Goal: Entertainment & Leisure: Consume media (video, audio)

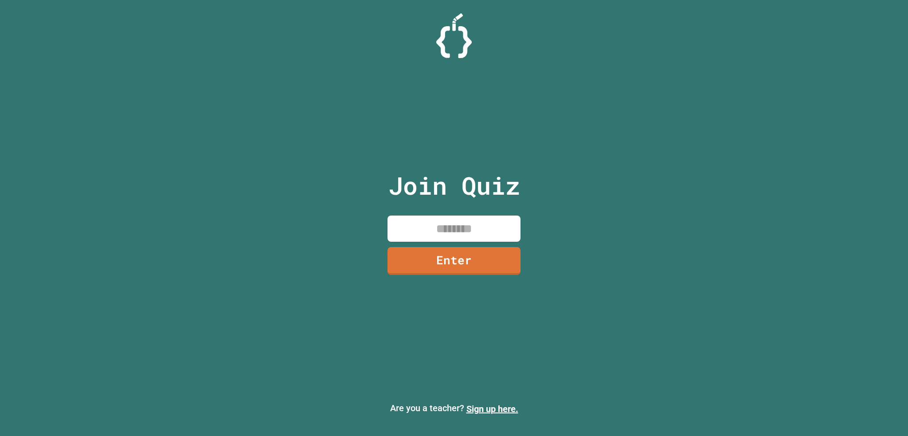
click at [437, 218] on input at bounding box center [454, 229] width 133 height 26
click at [437, 223] on input at bounding box center [454, 229] width 133 height 26
type input "********"
click at [473, 266] on link "Enter" at bounding box center [454, 260] width 135 height 29
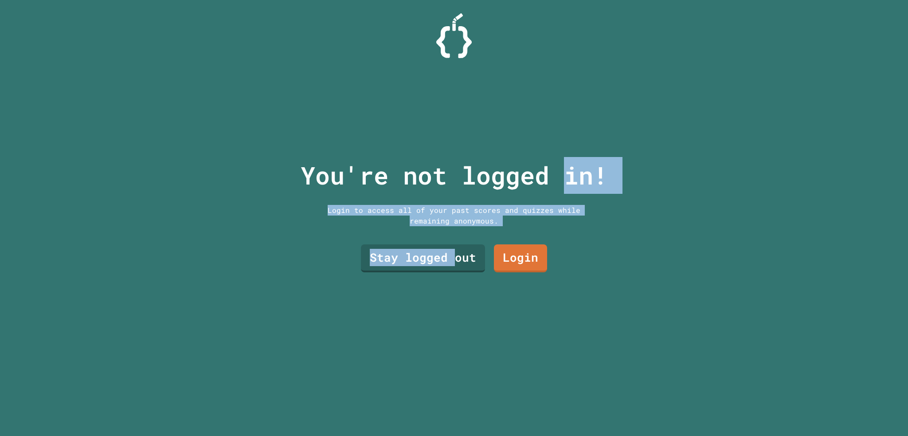
drag, startPoint x: 454, startPoint y: 246, endPoint x: 449, endPoint y: 224, distance: 22.4
click at [561, 176] on div "You're not logged in! Login to access all of your past scores and quizzes while…" at bounding box center [454, 218] width 325 height 436
click at [412, 255] on link "Stay logged out" at bounding box center [423, 257] width 112 height 29
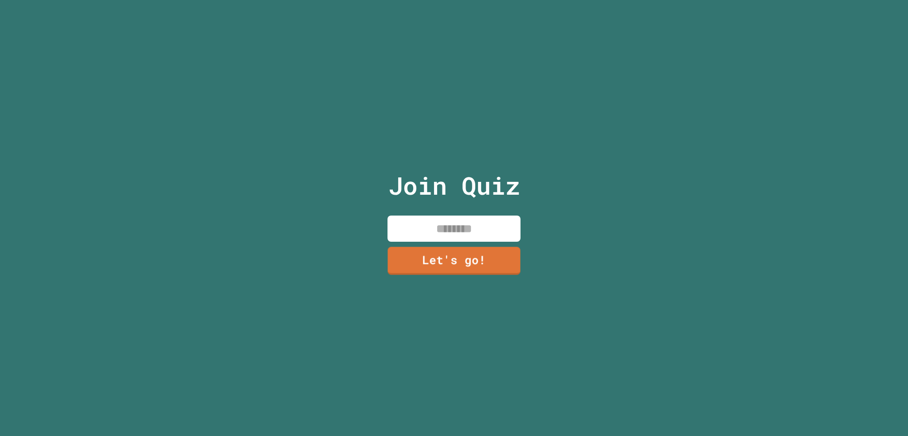
click at [427, 223] on input at bounding box center [454, 229] width 133 height 26
type input "******"
click at [445, 273] on div "Join Quiz ****** Let's go!" at bounding box center [454, 218] width 149 height 436
click at [453, 257] on link "Let's go!" at bounding box center [453, 259] width 129 height 29
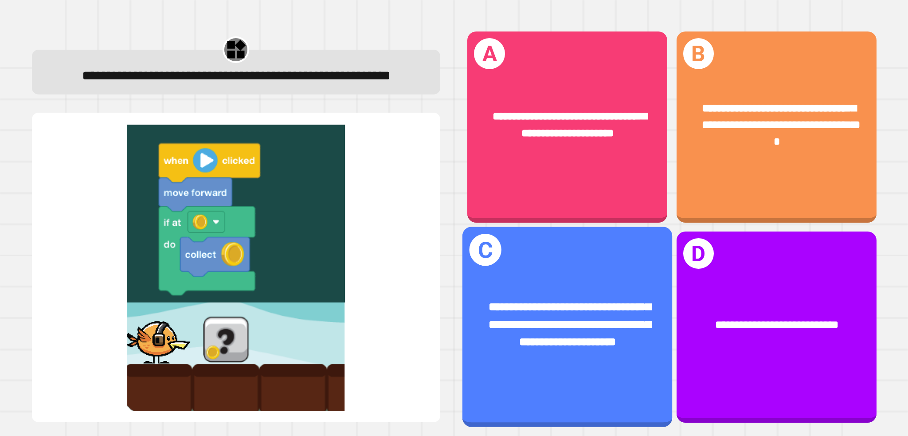
click at [617, 256] on div "**********" at bounding box center [568, 327] width 210 height 200
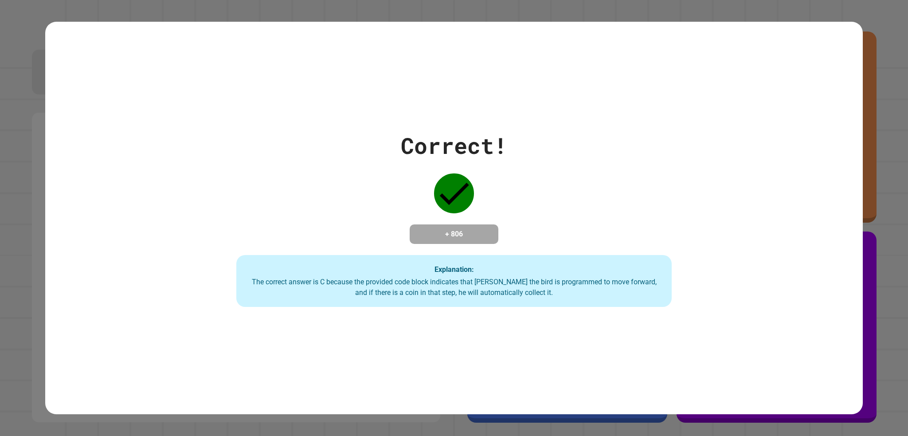
click at [605, 262] on div "Explanation: The correct answer is C because the provided code block indicates …" at bounding box center [453, 281] width 435 height 52
click at [480, 238] on h4 "+ 806" at bounding box center [454, 234] width 71 height 11
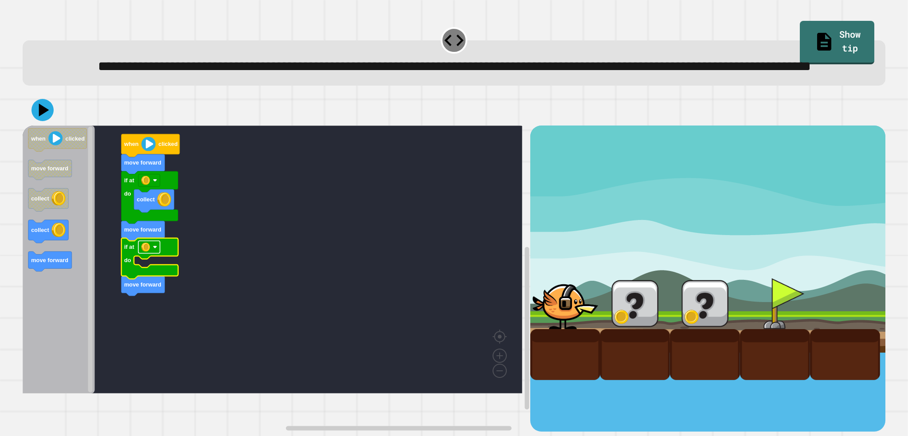
click at [149, 251] on image "Blockly Workspace" at bounding box center [145, 247] width 9 height 9
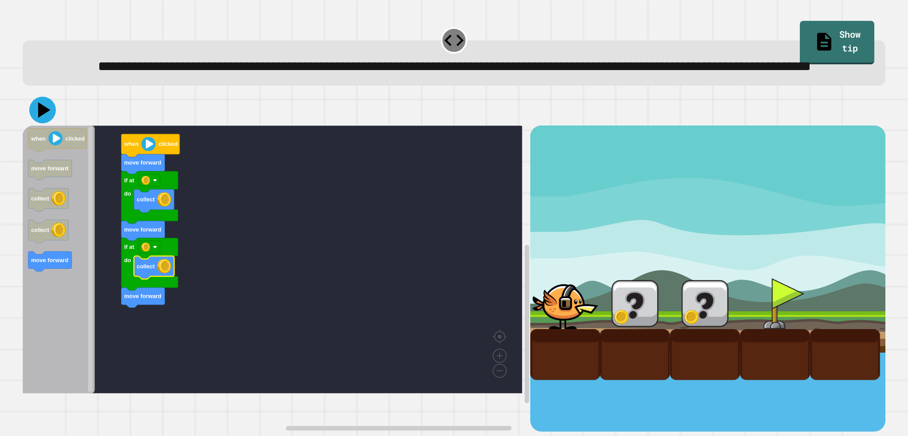
click at [39, 123] on icon at bounding box center [42, 110] width 27 height 27
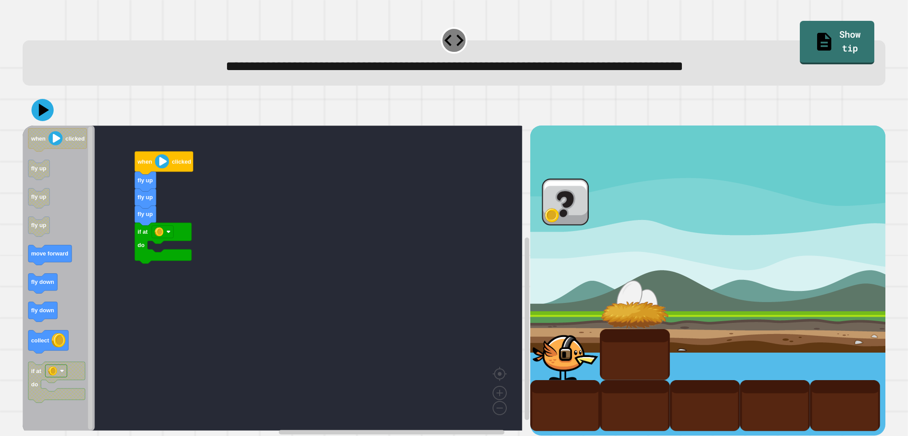
click at [76, 189] on icon "when clicked fly up fly up fly up move forward fly down fly down collect if at …" at bounding box center [59, 277] width 72 height 305
click at [56, 172] on icon "when clicked fly up fly up fly up move forward fly down fly down collect if at …" at bounding box center [59, 277] width 72 height 305
click at [67, 368] on g "if at do" at bounding box center [56, 382] width 57 height 41
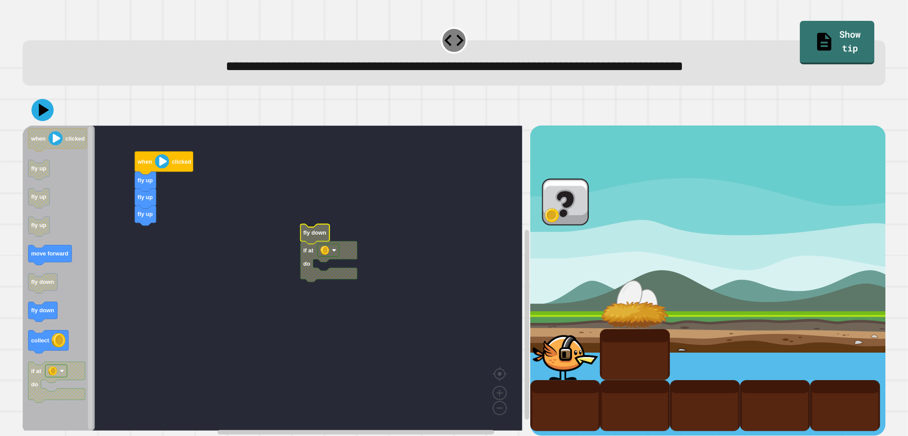
click at [319, 256] on rect "Blockly Workspace" at bounding box center [329, 250] width 22 height 12
click at [316, 258] on icon "Blockly Workspace" at bounding box center [329, 261] width 57 height 41
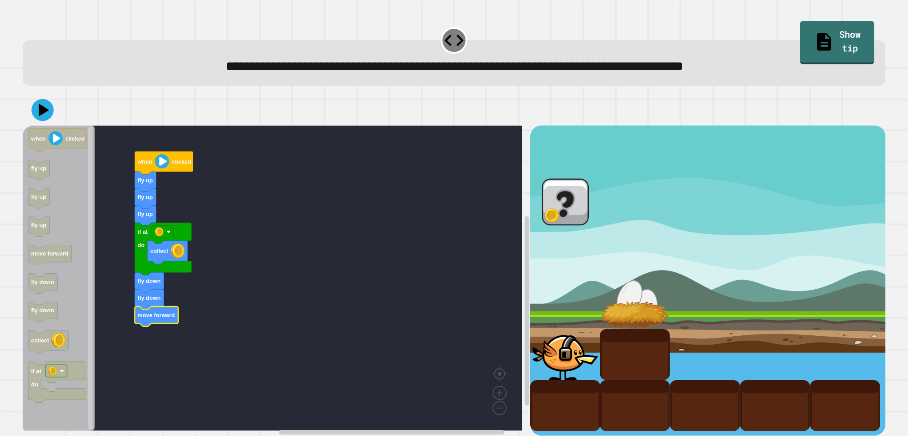
click at [40, 112] on icon at bounding box center [44, 110] width 10 height 13
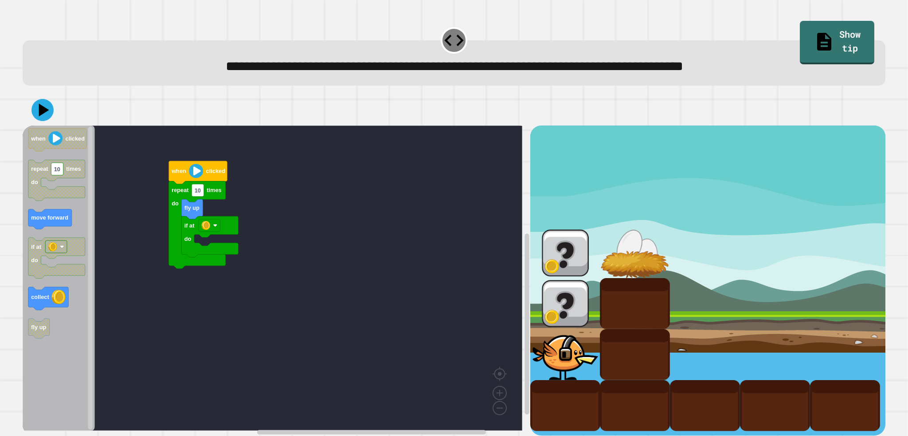
click at [156, 228] on div "if at do fly up repeat 10 times do when clicked when clicked repeat 10 times do…" at bounding box center [276, 280] width 507 height 310
click at [42, 195] on g "repeat 10 times do" at bounding box center [56, 180] width 57 height 41
click at [96, 184] on div "if at do fly up repeat 10 times do when clicked when clicked repeat 10 times do…" at bounding box center [276, 280] width 507 height 310
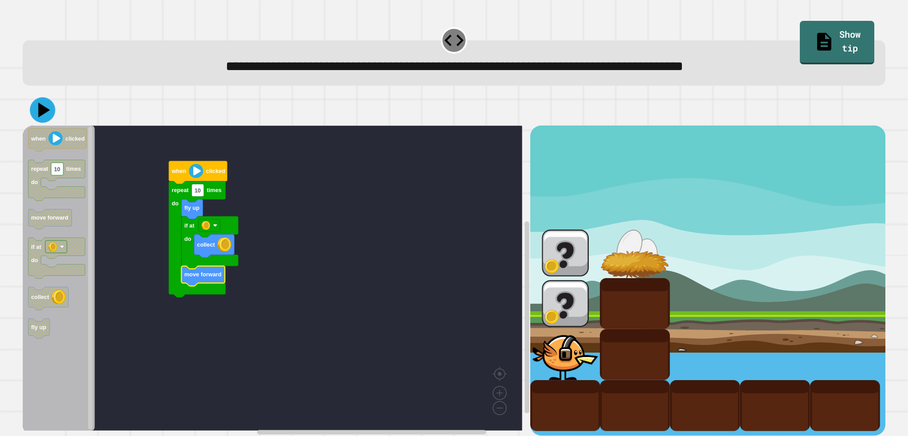
click at [38, 108] on icon at bounding box center [42, 110] width 25 height 25
click at [46, 113] on icon at bounding box center [44, 110] width 12 height 16
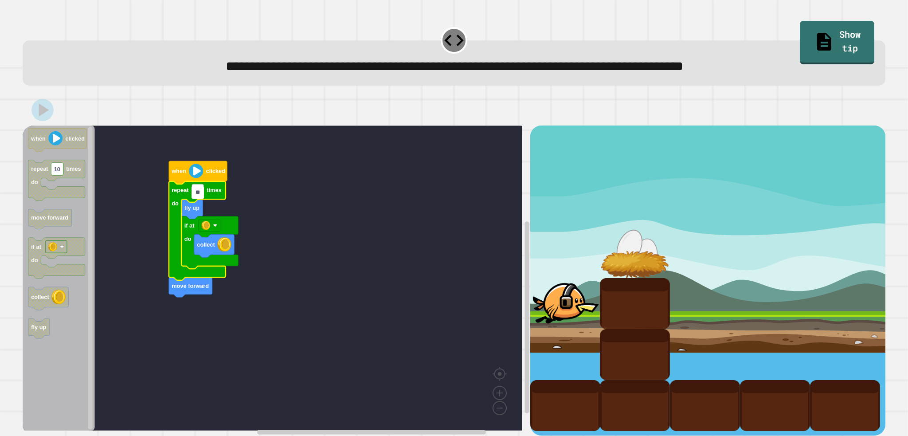
type input "*"
click at [131, 165] on rect "Blockly Workspace" at bounding box center [273, 277] width 500 height 305
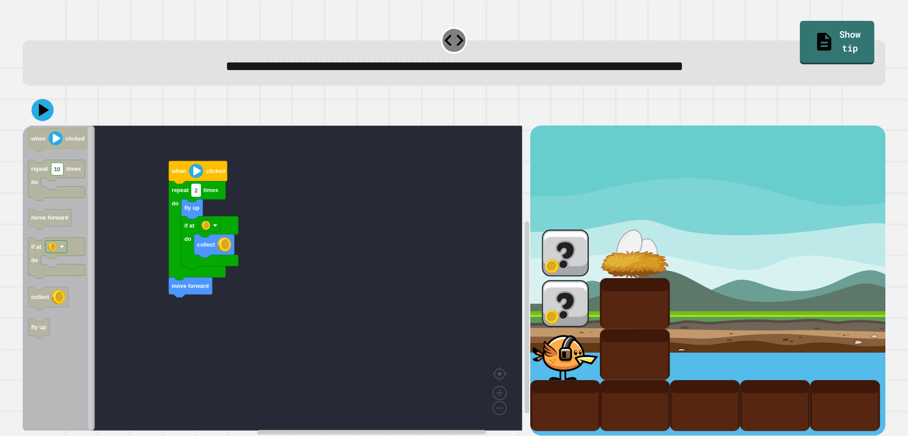
click at [197, 194] on text "2" at bounding box center [196, 190] width 3 height 7
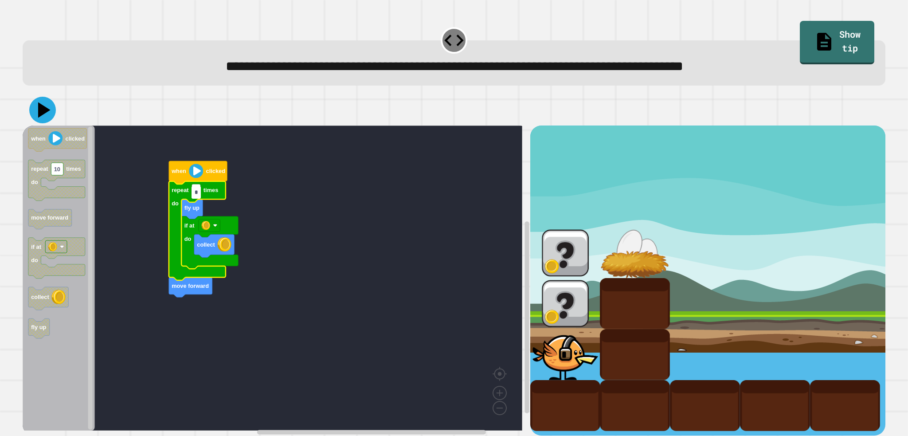
click at [43, 109] on icon at bounding box center [44, 110] width 12 height 16
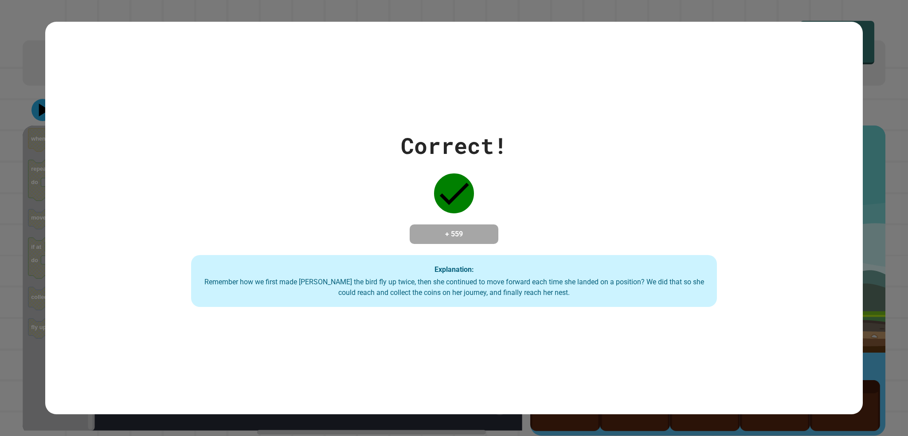
click at [466, 224] on div "+ 559" at bounding box center [454, 234] width 89 height 20
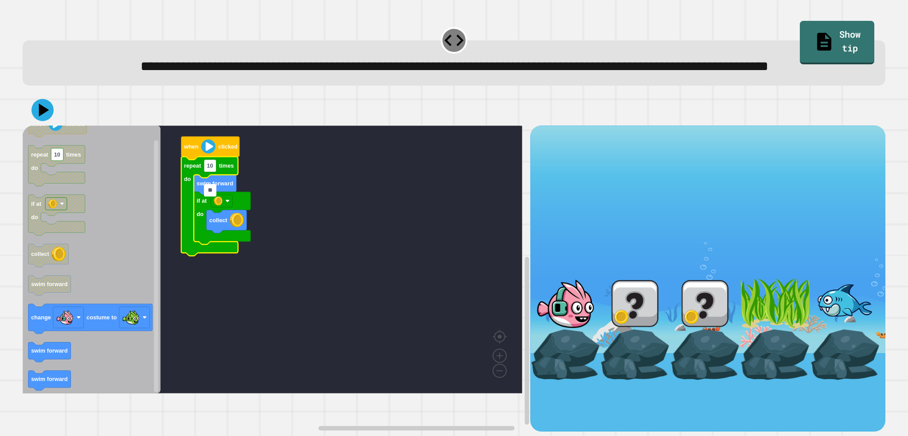
type input "*"
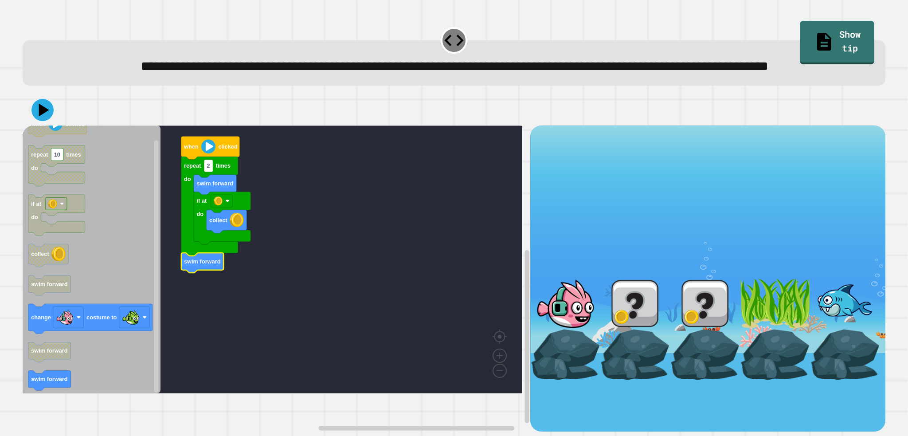
click at [39, 123] on div at bounding box center [454, 109] width 863 height 31
click at [39, 123] on icon at bounding box center [42, 110] width 27 height 27
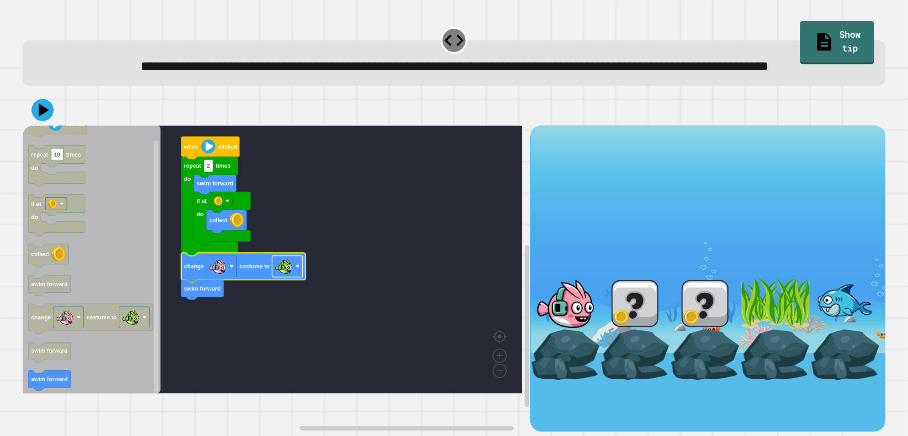
click at [285, 275] on image "Blockly Workspace" at bounding box center [284, 267] width 18 height 18
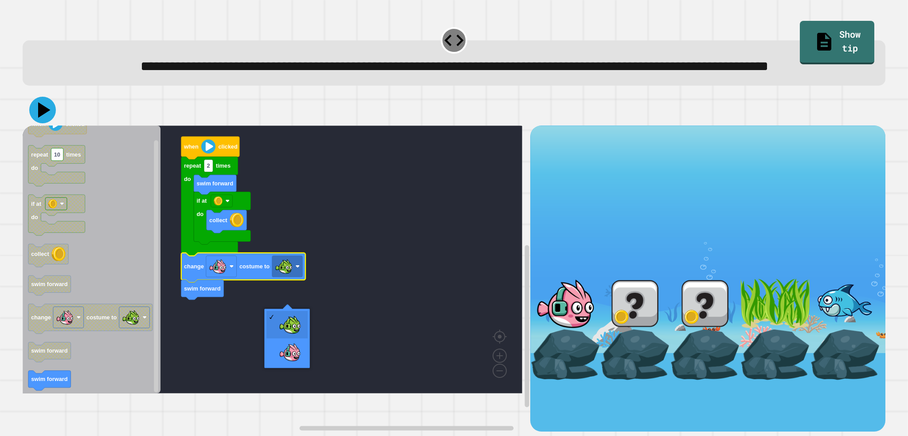
click at [44, 118] on icon at bounding box center [44, 110] width 12 height 16
click at [447, 258] on rect "Blockly Workspace" at bounding box center [273, 259] width 500 height 268
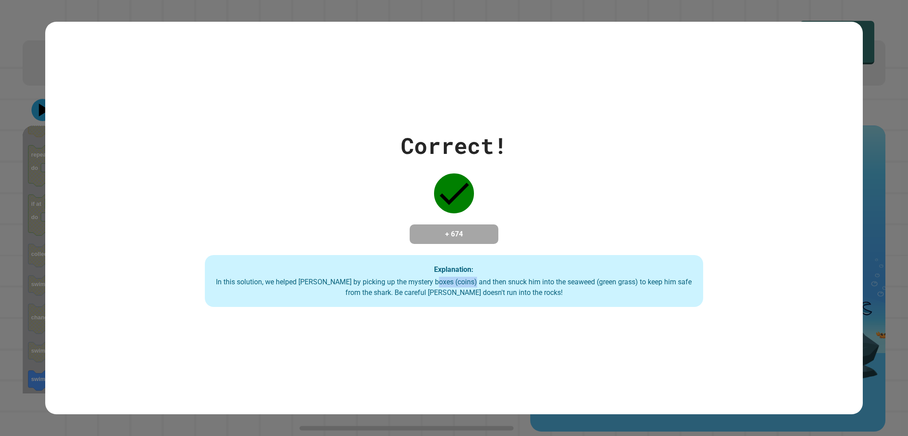
drag, startPoint x: 448, startPoint y: 284, endPoint x: 487, endPoint y: 283, distance: 39.5
click at [487, 283] on div "In this solution, we helped Finley by picking up the mystery boxes (coins) and …" at bounding box center [454, 287] width 481 height 21
click at [586, 267] on div "Explanation: In this solution, we helped Finley by picking up the mystery boxes…" at bounding box center [454, 281] width 499 height 52
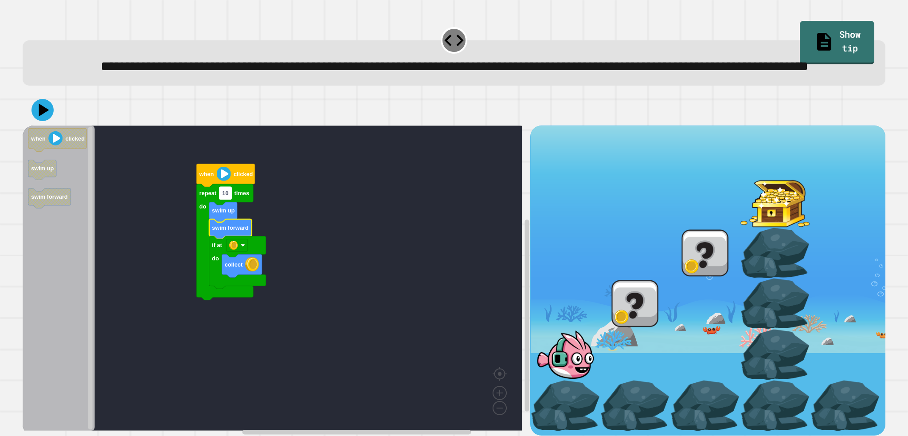
click at [228, 200] on rect "Blockly Workspace" at bounding box center [226, 193] width 12 height 12
type input "*"
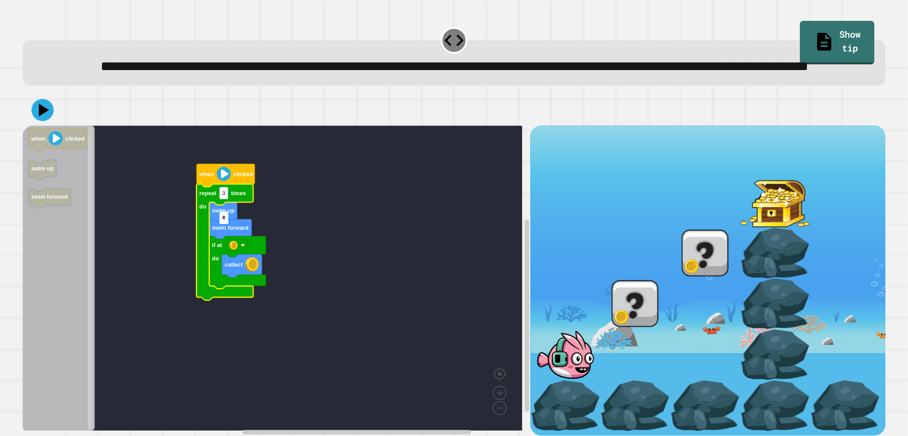
click at [223, 181] on image "Blockly Workspace" at bounding box center [224, 174] width 14 height 14
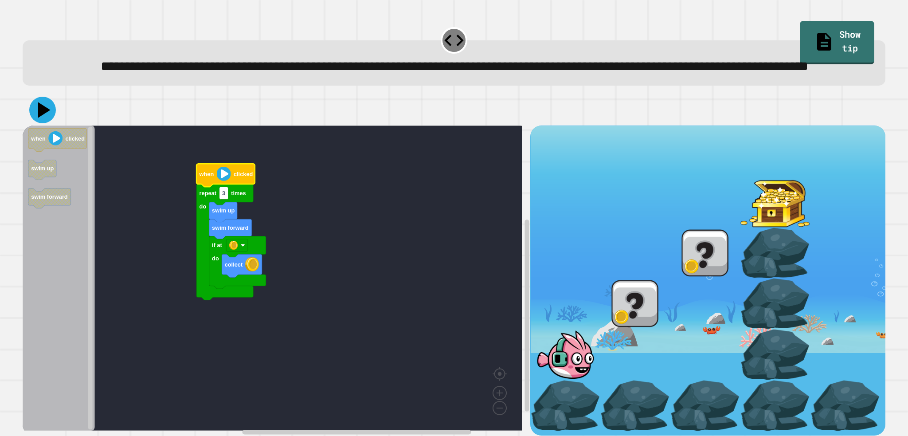
click at [43, 123] on icon at bounding box center [42, 110] width 27 height 27
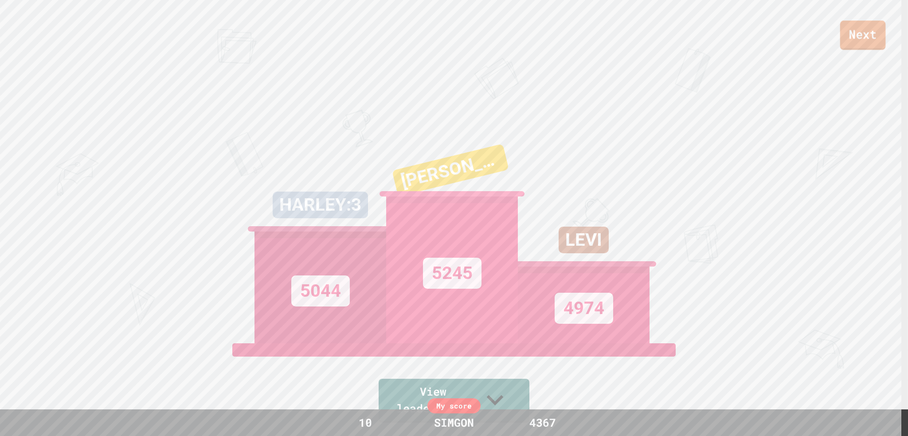
click at [863, 40] on link "Next" at bounding box center [863, 34] width 46 height 29
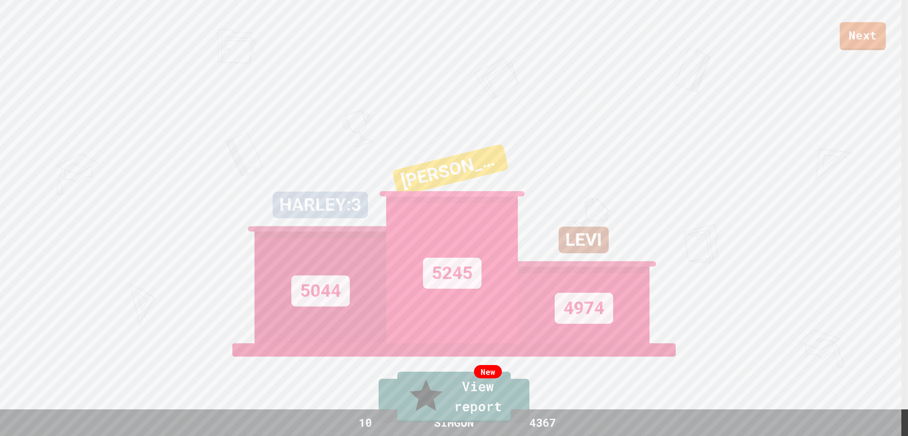
type textarea "*********"
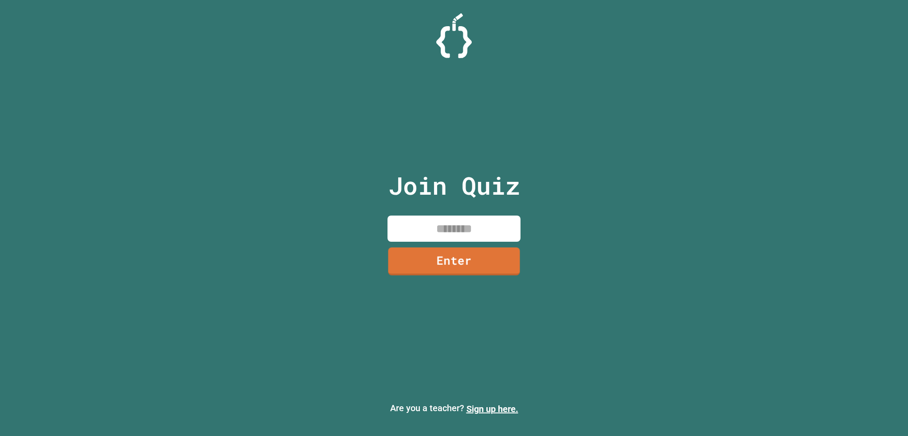
click at [436, 223] on input at bounding box center [454, 229] width 133 height 26
click at [431, 230] on input at bounding box center [454, 229] width 133 height 26
type input "********"
click at [436, 266] on link "Enter" at bounding box center [454, 259] width 121 height 29
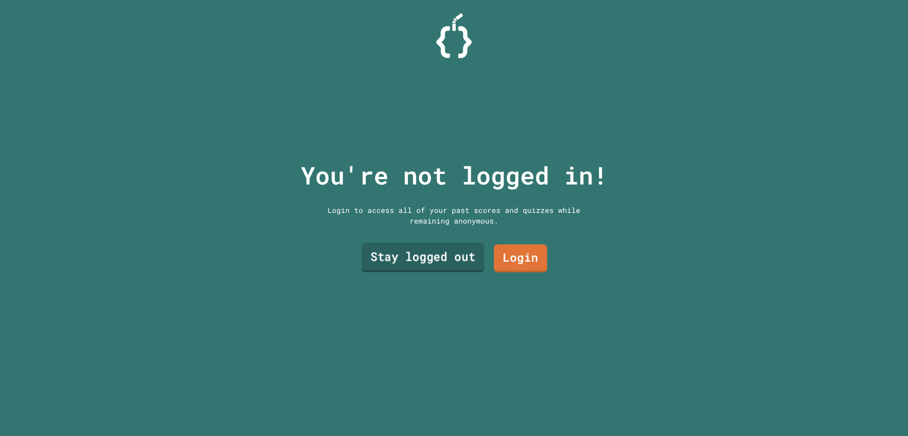
click at [452, 256] on link "Stay logged out" at bounding box center [423, 257] width 122 height 29
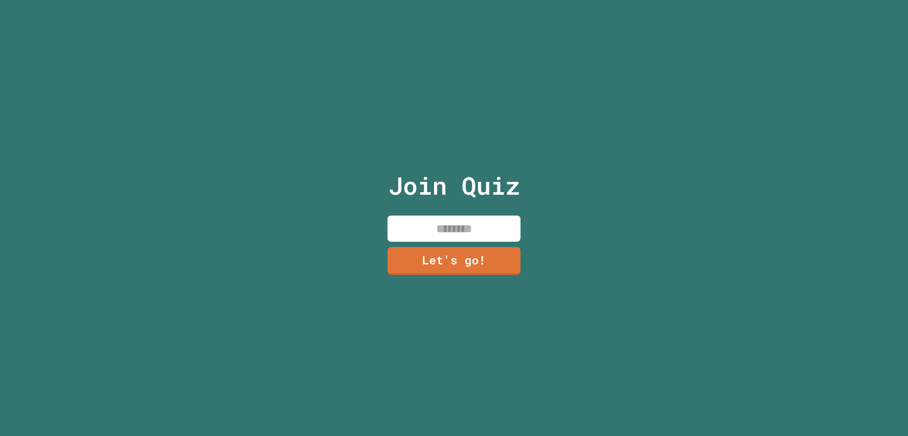
click at [452, 234] on input at bounding box center [454, 229] width 133 height 26
type input "******"
click at [502, 261] on link "Let's go!" at bounding box center [454, 260] width 134 height 28
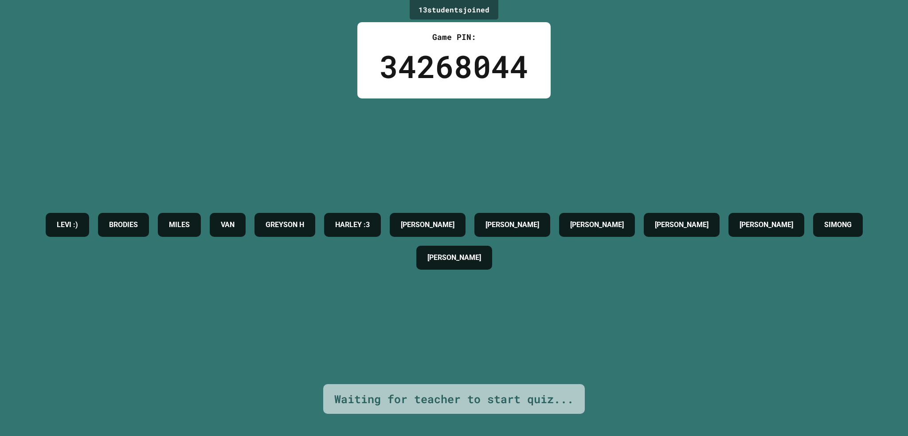
click at [487, 384] on div "Waiting for teacher to start quiz..." at bounding box center [454, 399] width 262 height 30
click at [485, 391] on div "Waiting for teacher to start quiz..." at bounding box center [453, 399] width 239 height 17
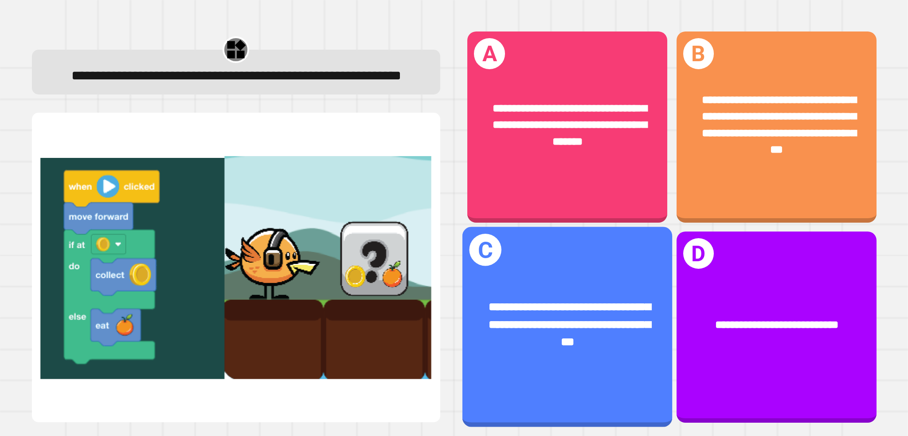
click at [631, 275] on div "**********" at bounding box center [568, 324] width 210 height 98
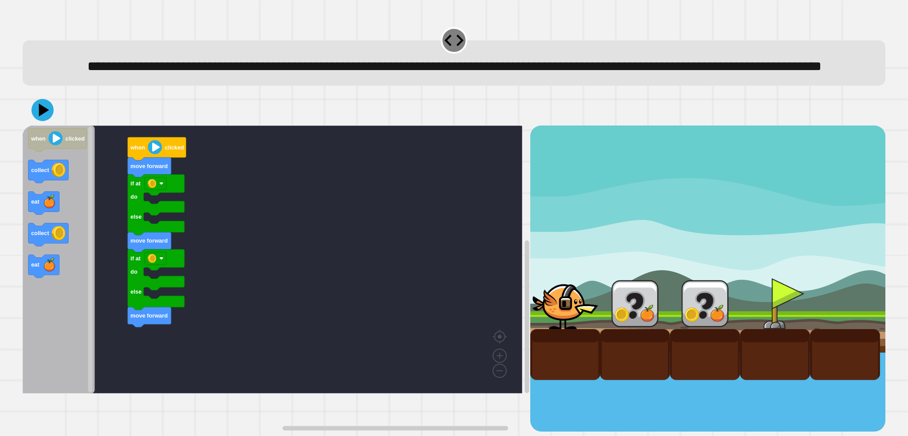
click at [106, 212] on div "move forward if at do else move forward if at do else move forward when clicked…" at bounding box center [276, 278] width 507 height 306
drag, startPoint x: 0, startPoint y: 178, endPoint x: 14, endPoint y: 184, distance: 15.3
click at [0, 179] on div "**********" at bounding box center [454, 218] width 908 height 436
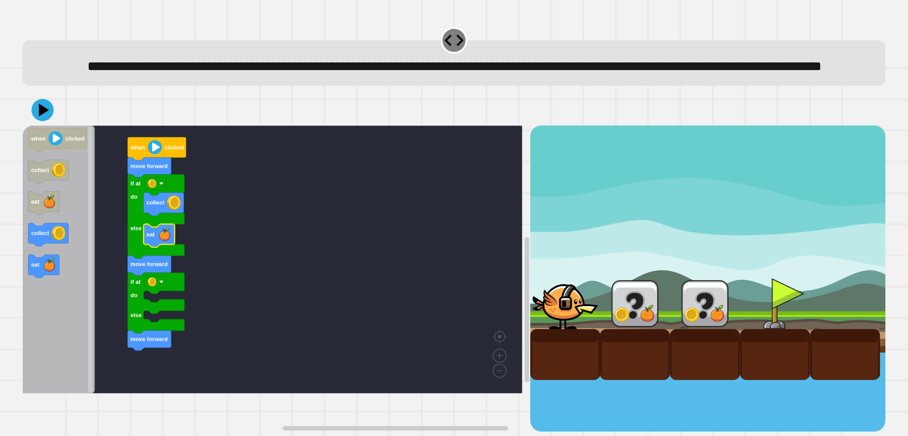
drag, startPoint x: 18, startPoint y: 255, endPoint x: 37, endPoint y: 258, distance: 19.8
click at [25, 258] on div "move forward if at do else move forward if at do else collect eat move forward …" at bounding box center [454, 263] width 872 height 346
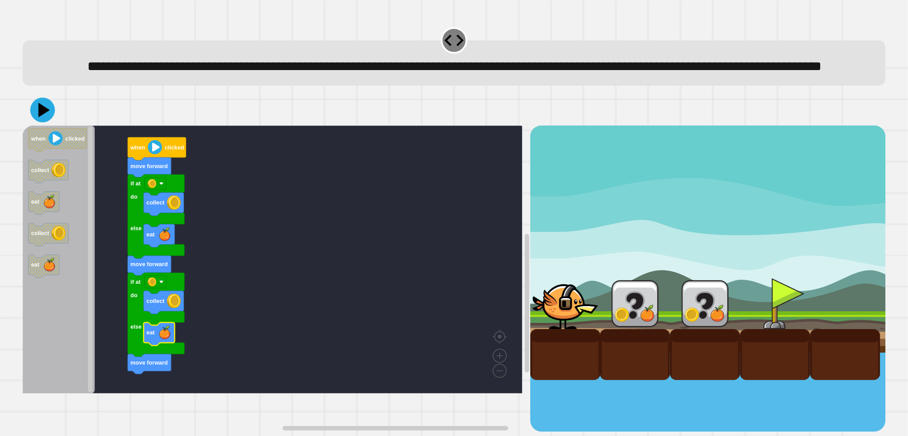
click at [39, 118] on icon at bounding box center [45, 110] width 12 height 15
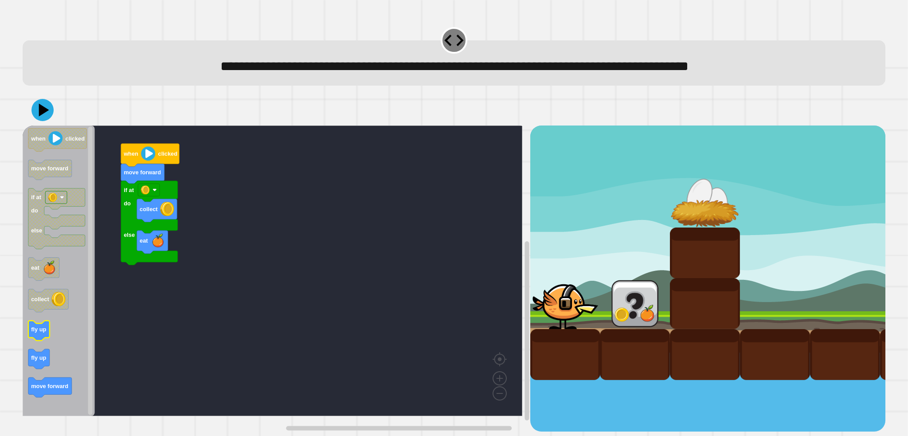
click at [37, 337] on icon "Blockly Workspace" at bounding box center [38, 331] width 21 height 20
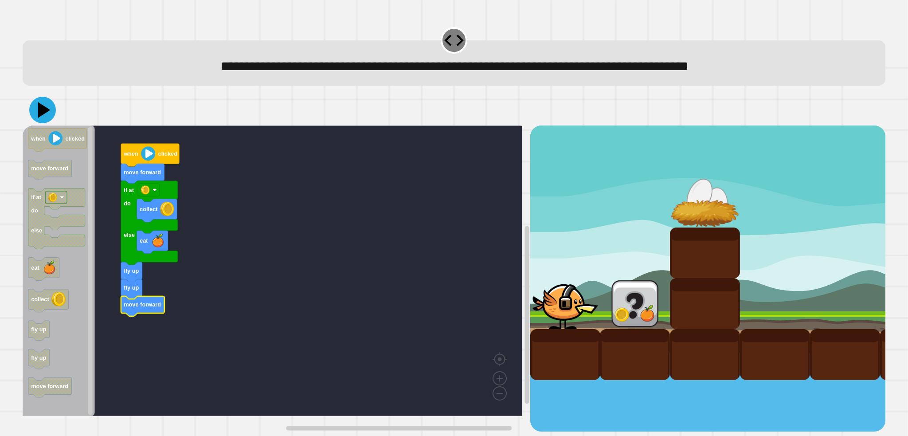
click at [50, 109] on icon at bounding box center [42, 110] width 27 height 27
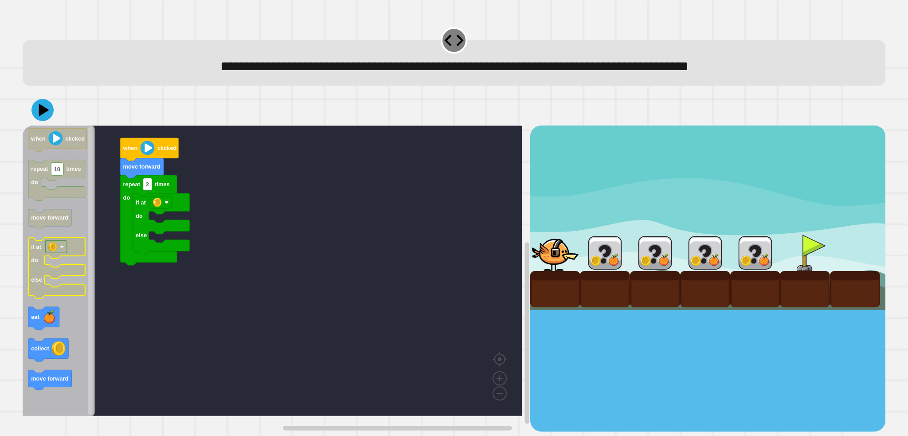
click at [60, 248] on g "if at do else" at bounding box center [56, 268] width 57 height 61
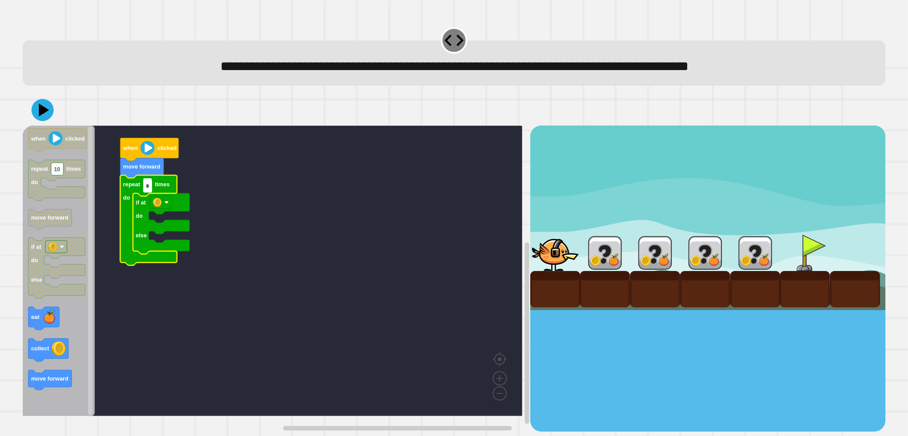
type input "*"
click at [111, 177] on rect "Blockly Workspace" at bounding box center [273, 270] width 500 height 290
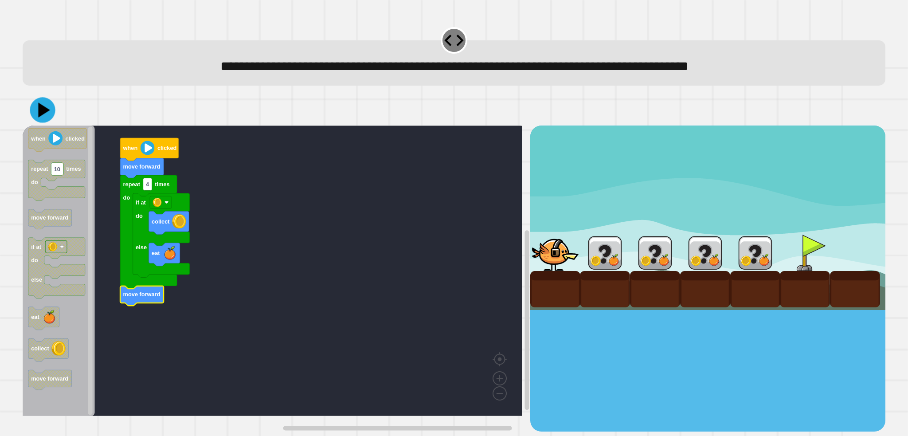
click at [48, 118] on icon at bounding box center [42, 110] width 25 height 25
click at [49, 115] on icon at bounding box center [42, 110] width 27 height 27
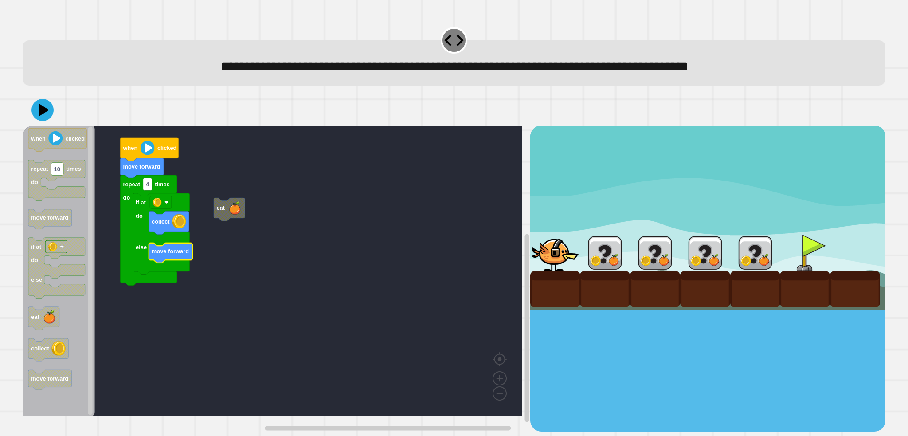
click at [51, 113] on icon at bounding box center [42, 110] width 22 height 22
click at [31, 120] on div at bounding box center [454, 109] width 863 height 31
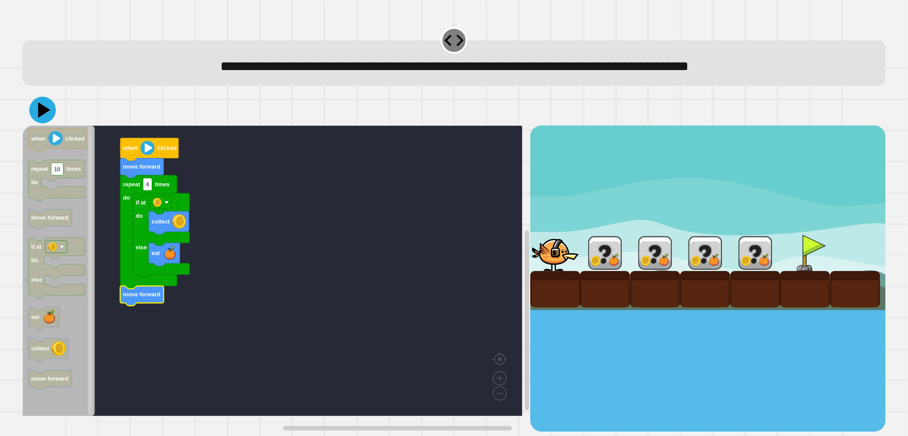
click at [39, 117] on icon at bounding box center [42, 110] width 27 height 27
click at [46, 113] on icon at bounding box center [44, 110] width 12 height 16
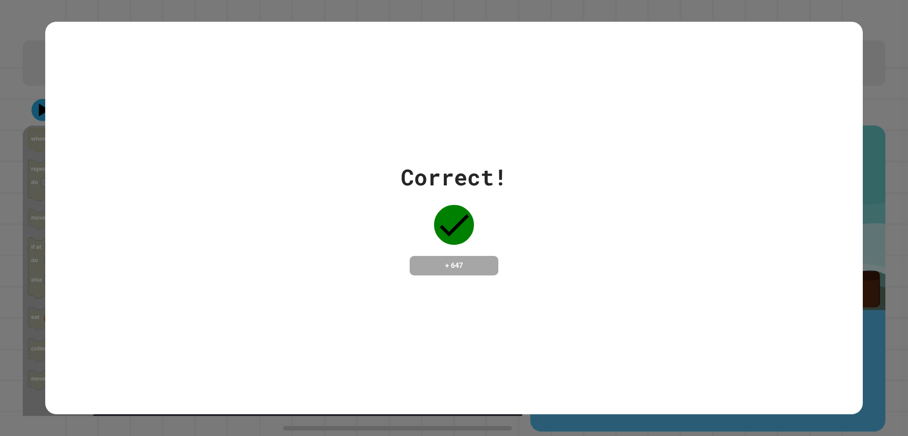
click at [525, 307] on div "Correct! + 647" at bounding box center [453, 218] width 817 height 392
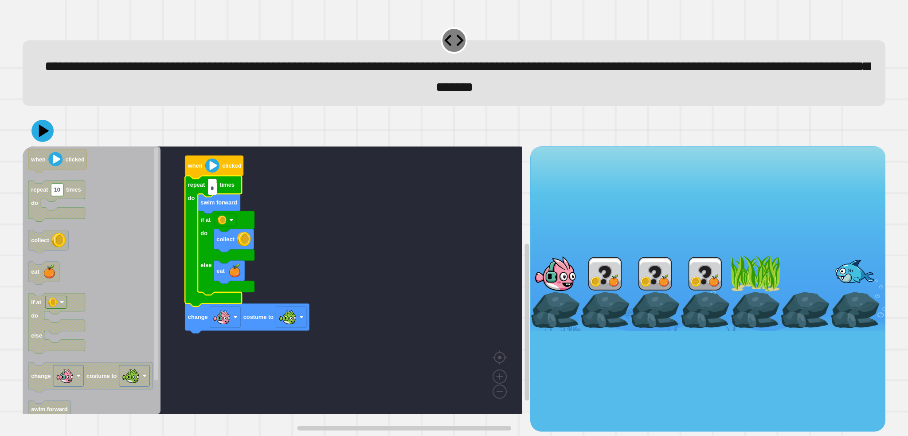
type input "*"
click at [49, 130] on icon at bounding box center [42, 131] width 22 height 22
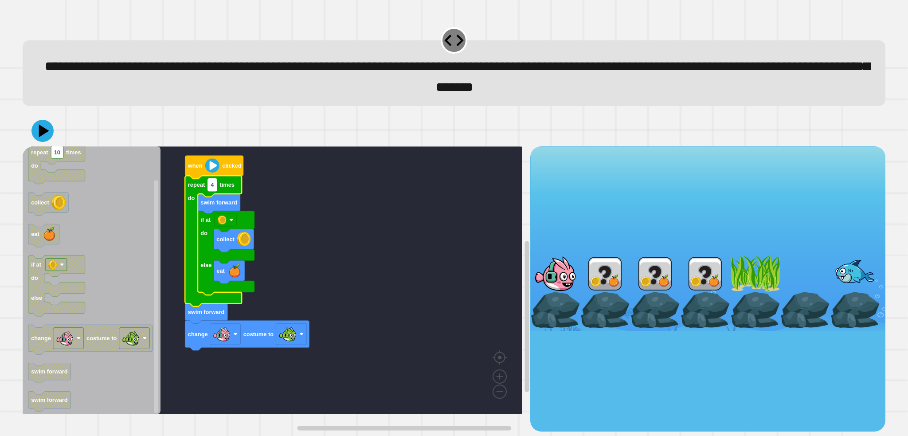
click at [213, 188] on text "4" at bounding box center [213, 184] width 4 height 7
type input "*"
click at [44, 129] on icon at bounding box center [42, 131] width 22 height 22
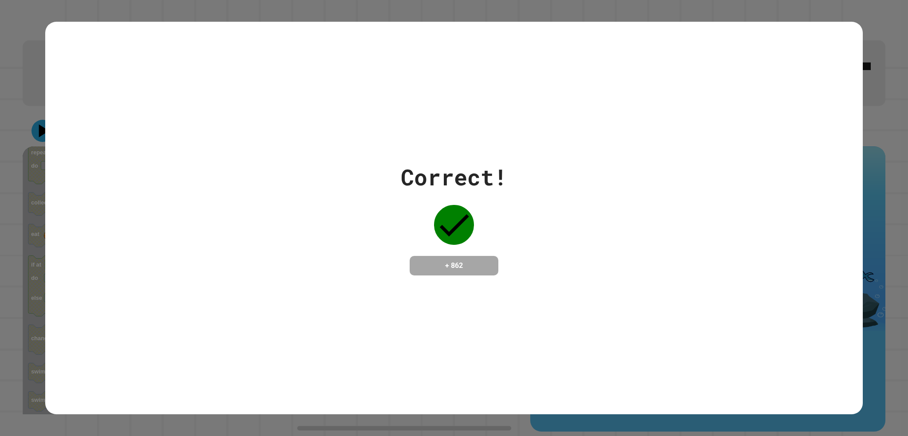
click at [870, 73] on div "Correct! + 862" at bounding box center [454, 218] width 908 height 436
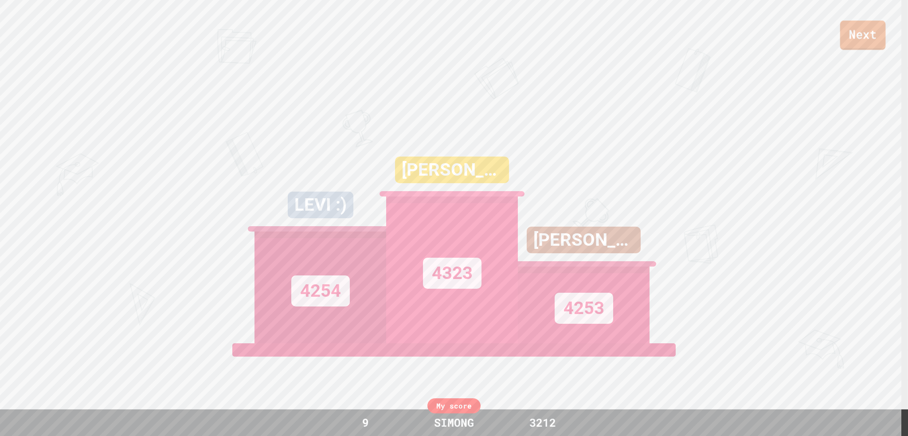
click at [850, 37] on link "Next" at bounding box center [863, 34] width 46 height 29
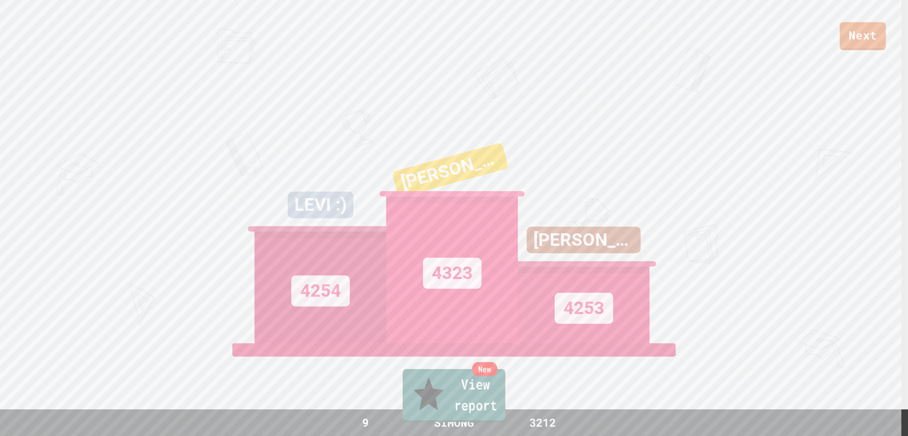
click at [436, 397] on link "New View report" at bounding box center [454, 395] width 103 height 53
